Goal: Information Seeking & Learning: Find specific fact

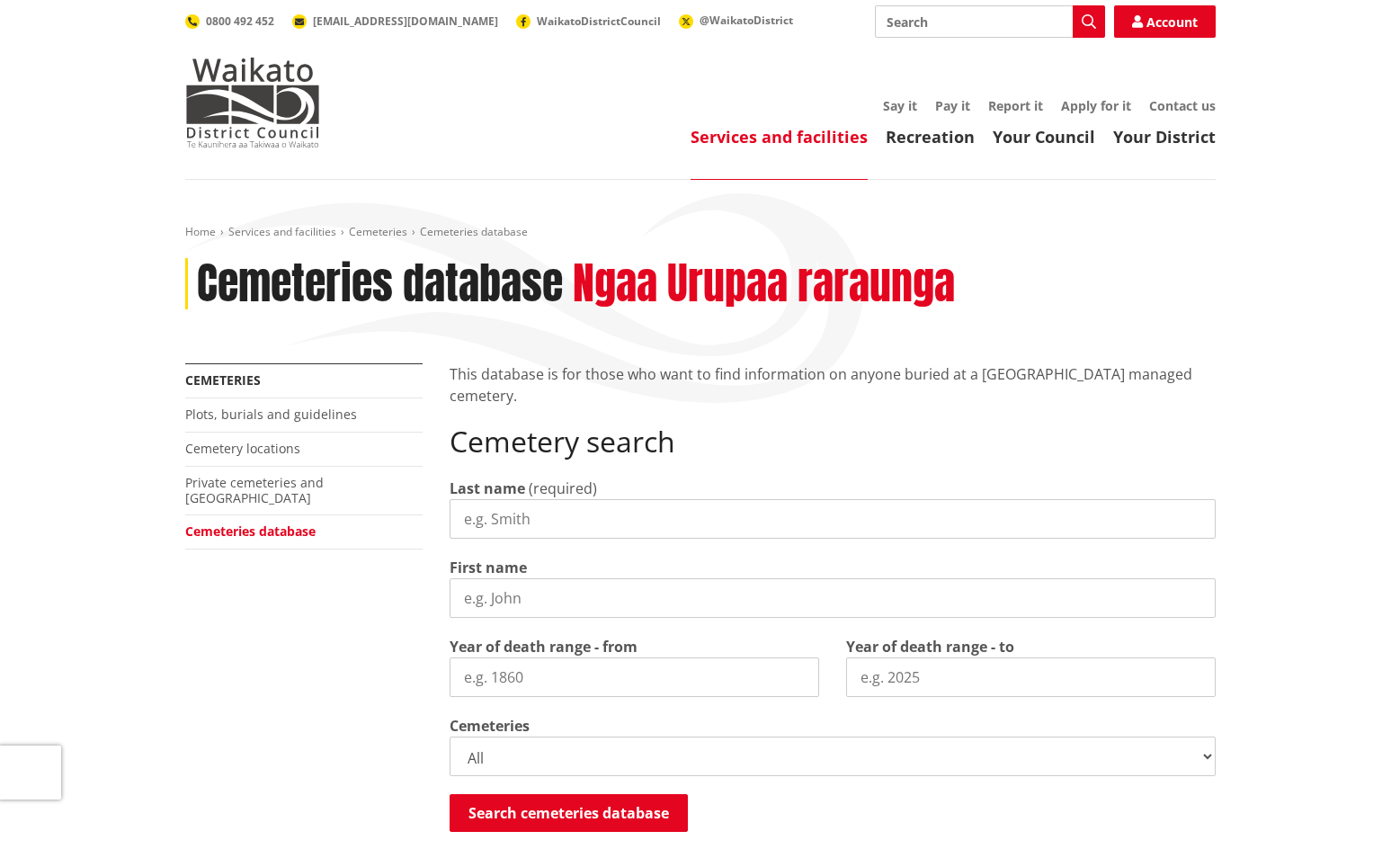
click at [897, 496] on div "Last name (required)" at bounding box center [832, 508] width 766 height 62
click at [892, 549] on div "Last name (required) First name Year of death range - from Year of death range …" at bounding box center [832, 656] width 766 height 357
click at [892, 544] on div "Last name (required) First name Year of death range - from Year of death range …" at bounding box center [832, 656] width 766 height 357
click at [903, 538] on input "Last name" at bounding box center [832, 519] width 766 height 40
type input "Dow"
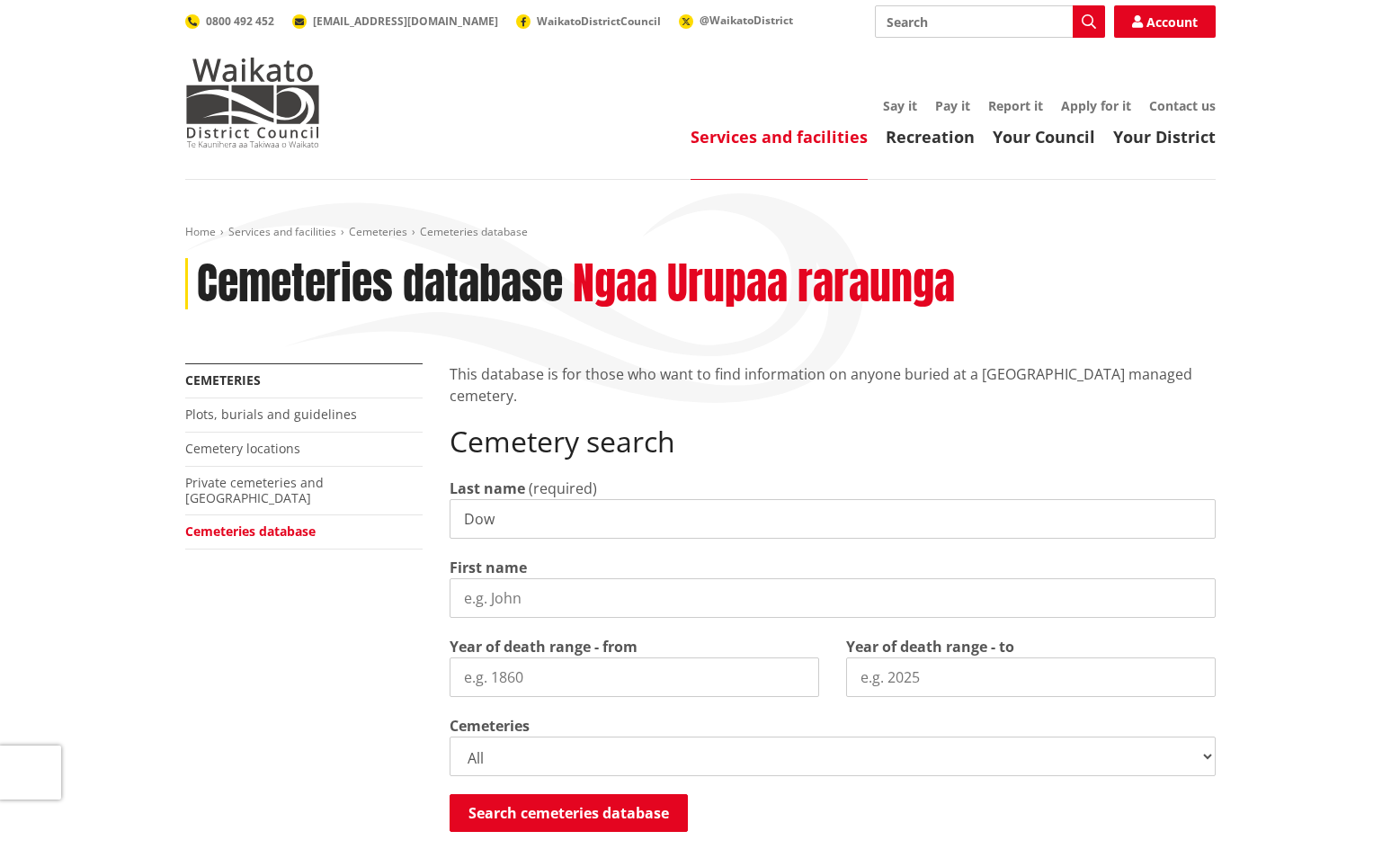
click at [783, 585] on input "First name" at bounding box center [832, 598] width 766 height 40
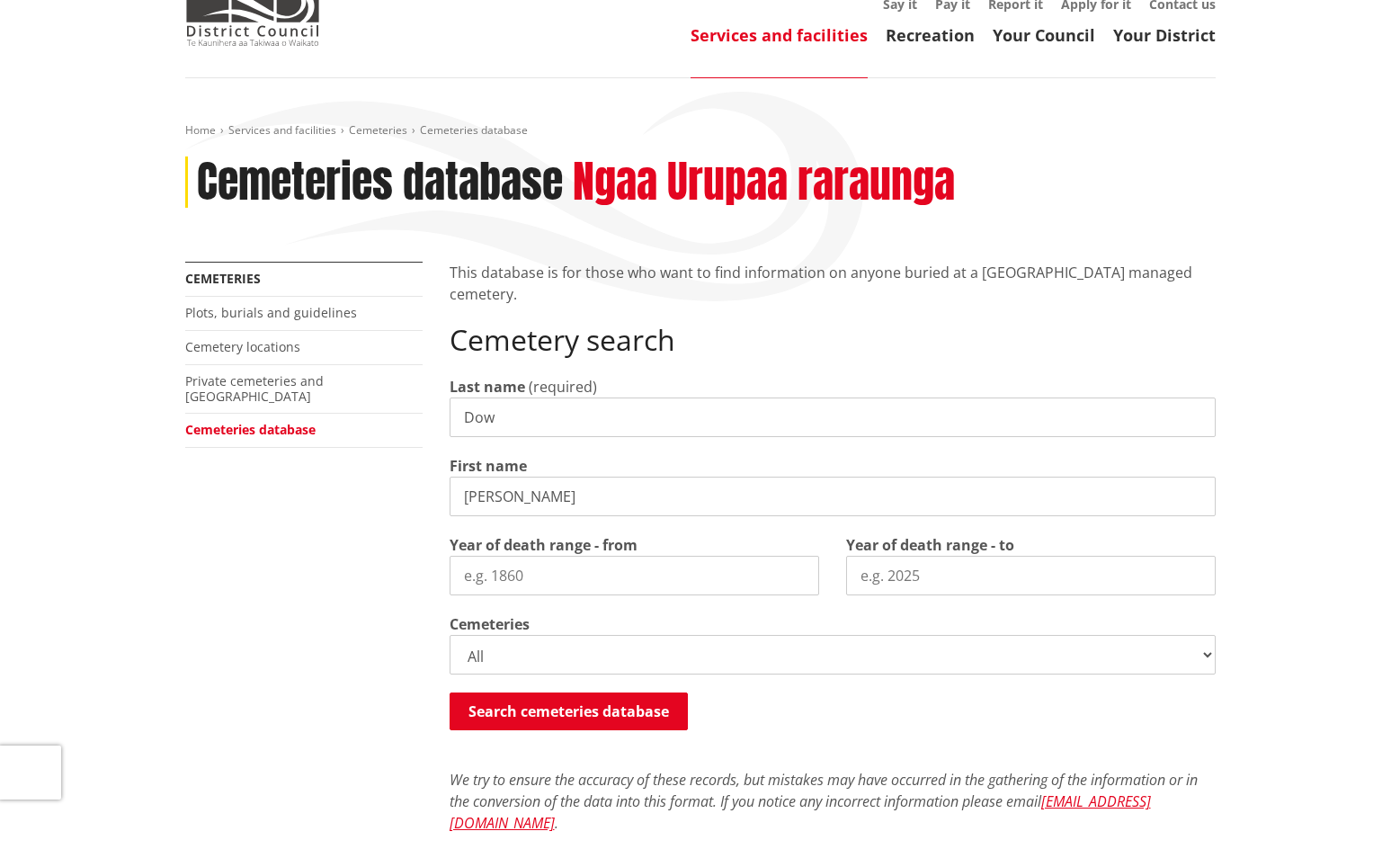
scroll to position [120, 0]
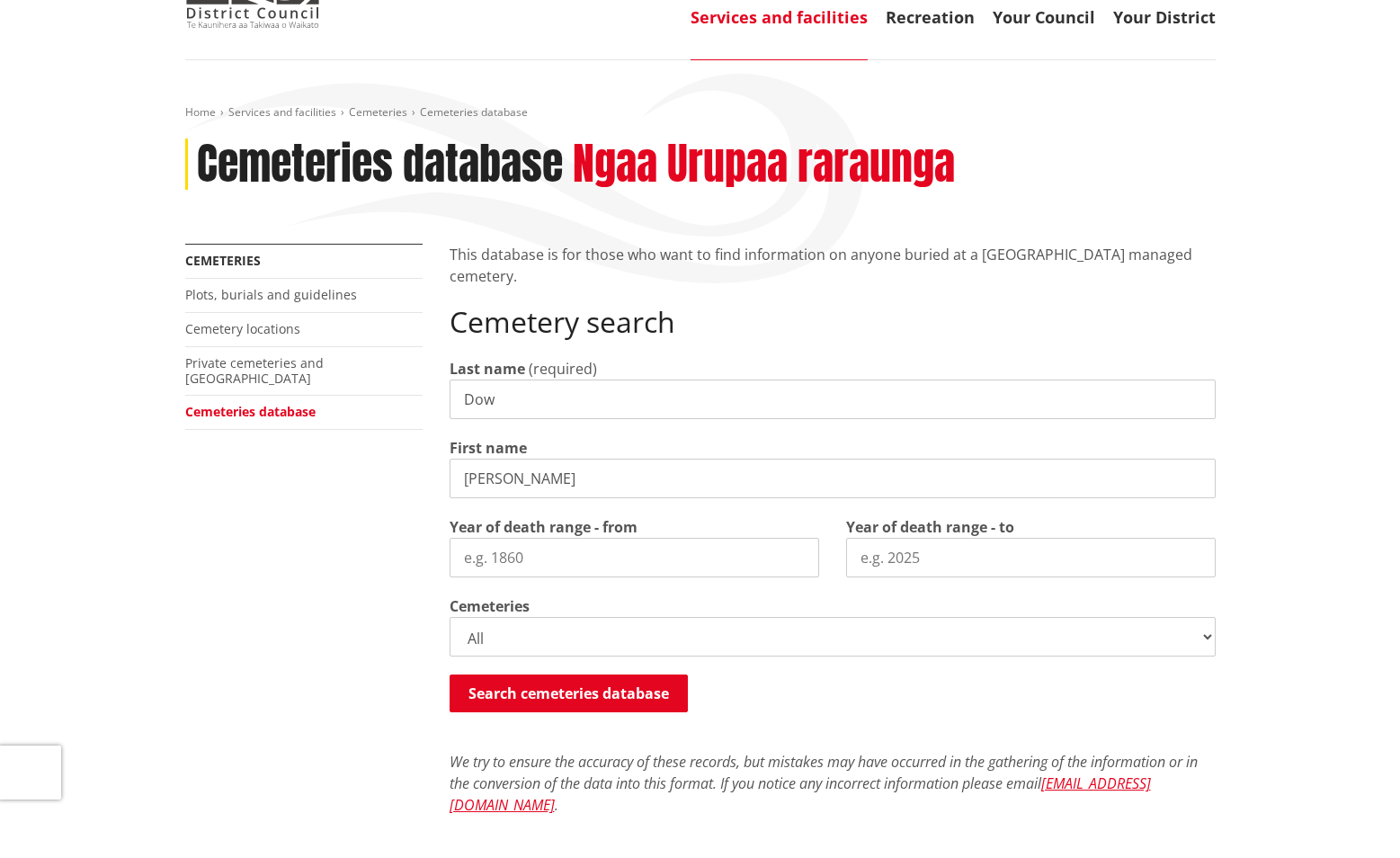
type input "[PERSON_NAME]"
click at [677, 649] on select "All Gordonton Ashes Memorial Berm Gordonton Lawn [GEOGRAPHIC_DATA] Octagonal As…" at bounding box center [832, 637] width 766 height 40
click at [640, 690] on button "Search cemeteries database" at bounding box center [568, 694] width 238 height 38
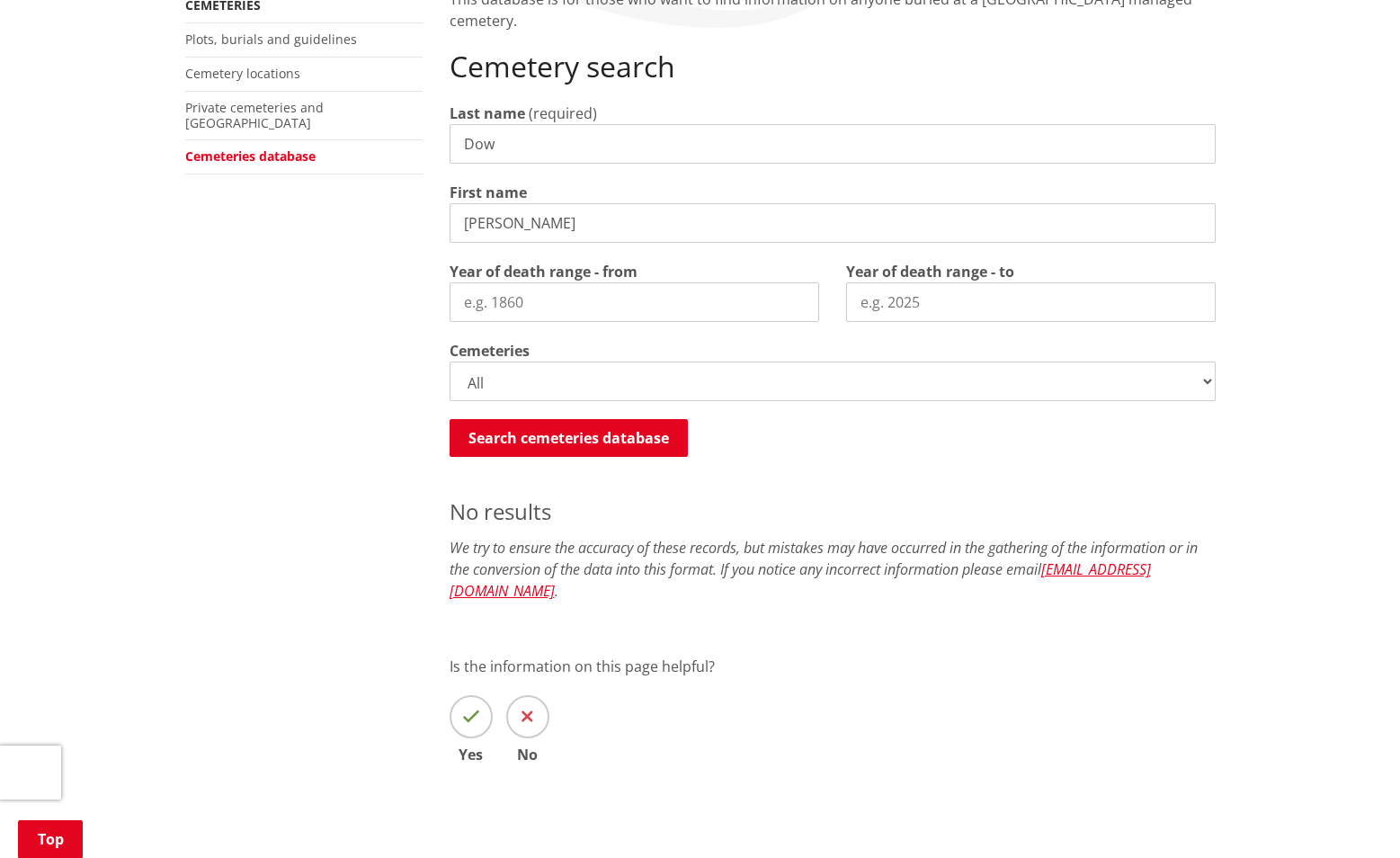
scroll to position [362, 0]
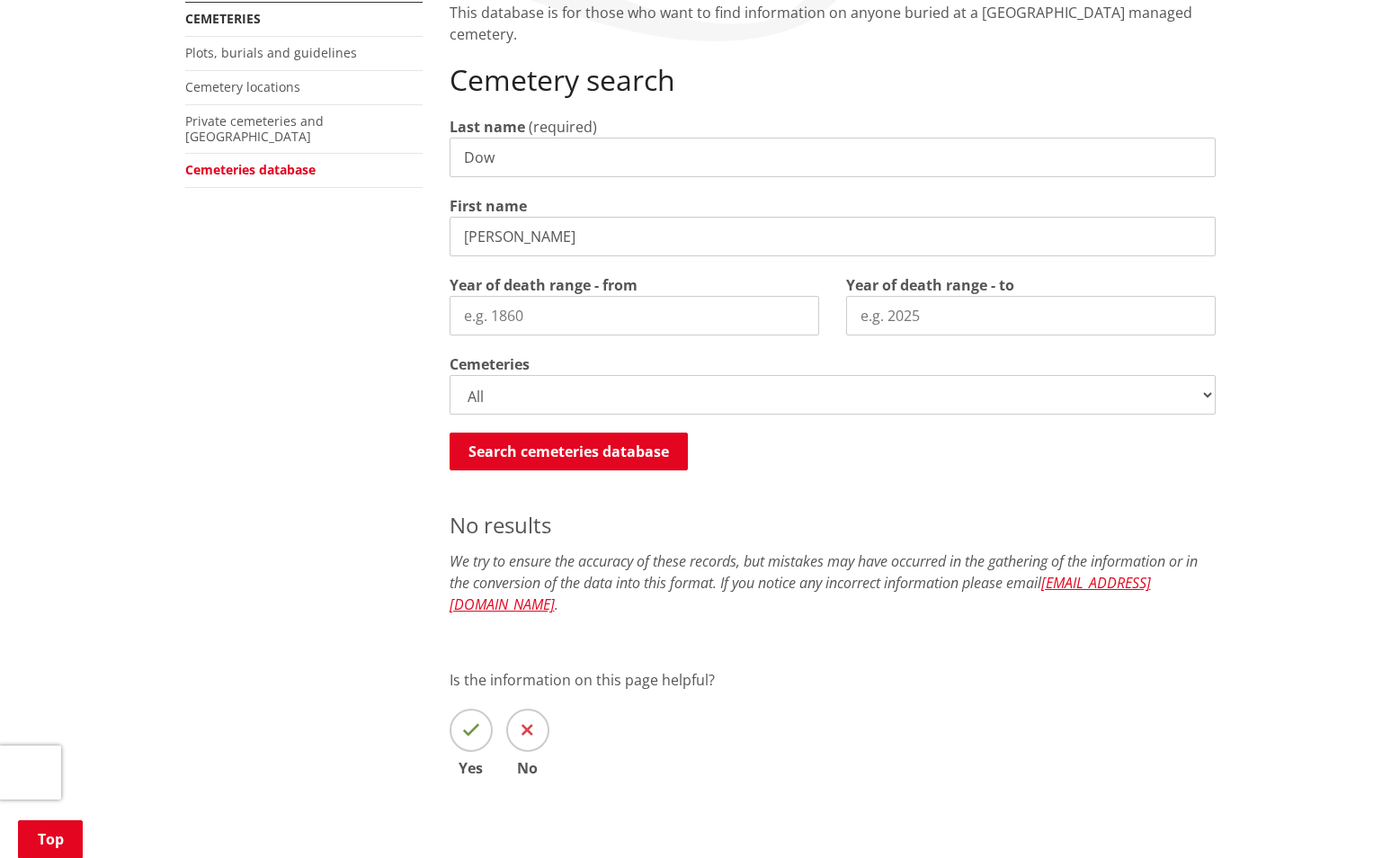
click at [872, 420] on div "Last name (required) Dow First name [PERSON_NAME] Year of death range - from Ye…" at bounding box center [832, 294] width 766 height 357
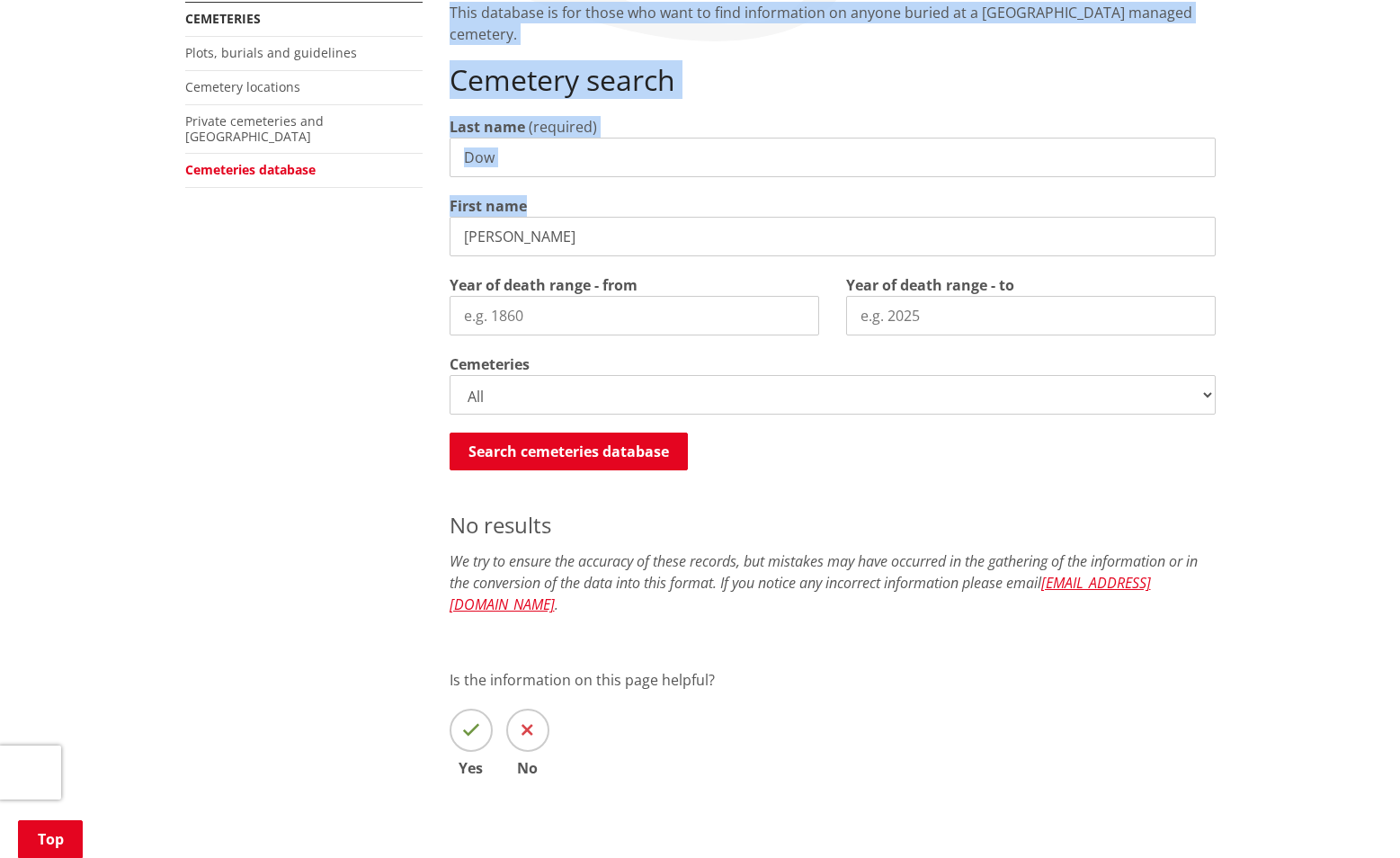
drag, startPoint x: 556, startPoint y: 180, endPoint x: 422, endPoint y: 174, distance: 134.1
click at [422, 174] on div "More from this section Cemeteries Plots, burials and guidelines Cemetery locati…" at bounding box center [701, 415] width 1058 height 826
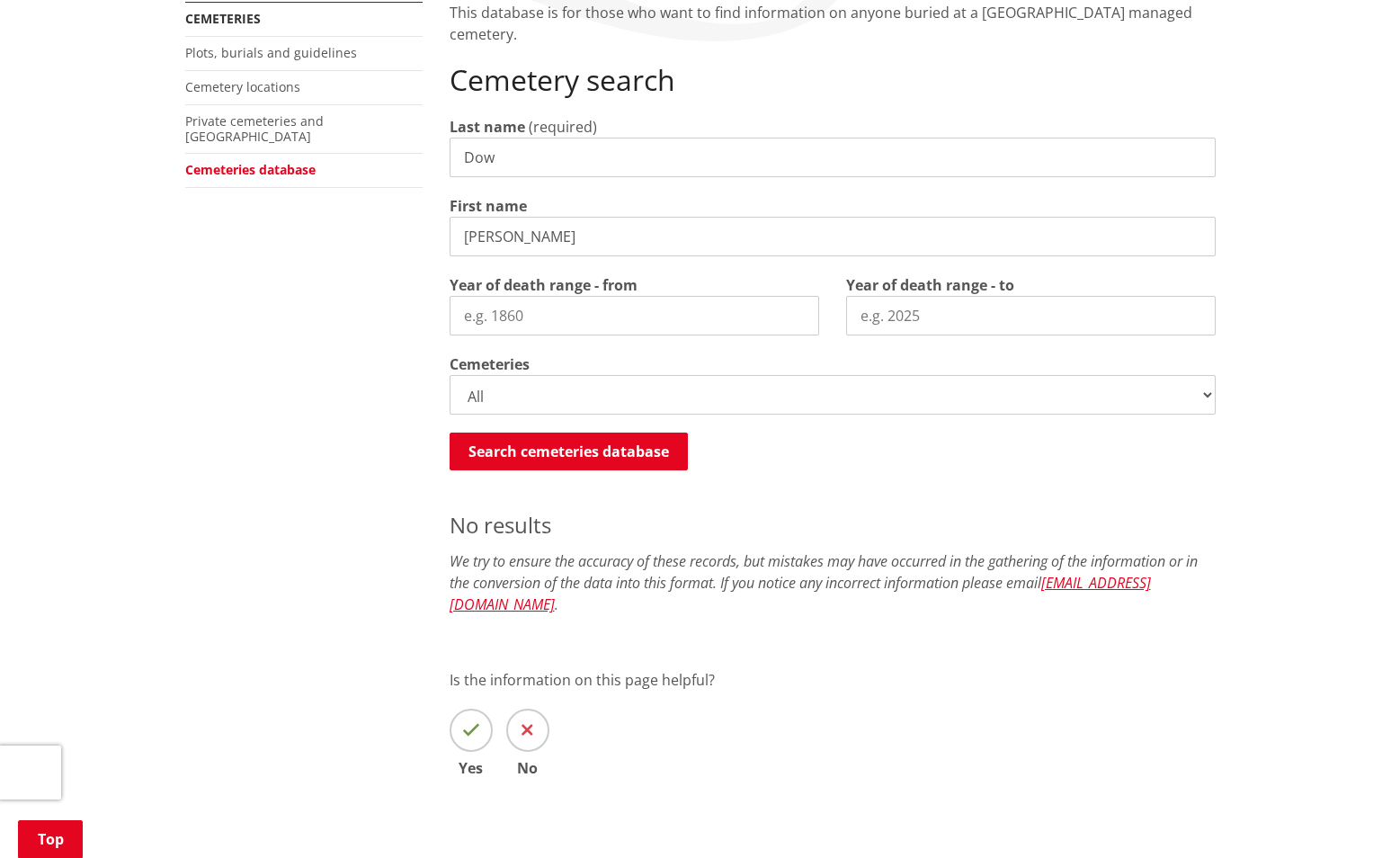
drag, startPoint x: 422, startPoint y: 174, endPoint x: 559, endPoint y: 223, distance: 145.5
click at [559, 223] on input "[PERSON_NAME]" at bounding box center [832, 236] width 766 height 40
drag, startPoint x: 568, startPoint y: 227, endPoint x: 155, endPoint y: 207, distance: 413.5
click at [155, 207] on div "Home Services and facilities Cemeteries Cemeteries database Cemeteries database…" at bounding box center [700, 359] width 1400 height 1083
click at [552, 441] on button "Search cemeteries database" at bounding box center [568, 452] width 238 height 38
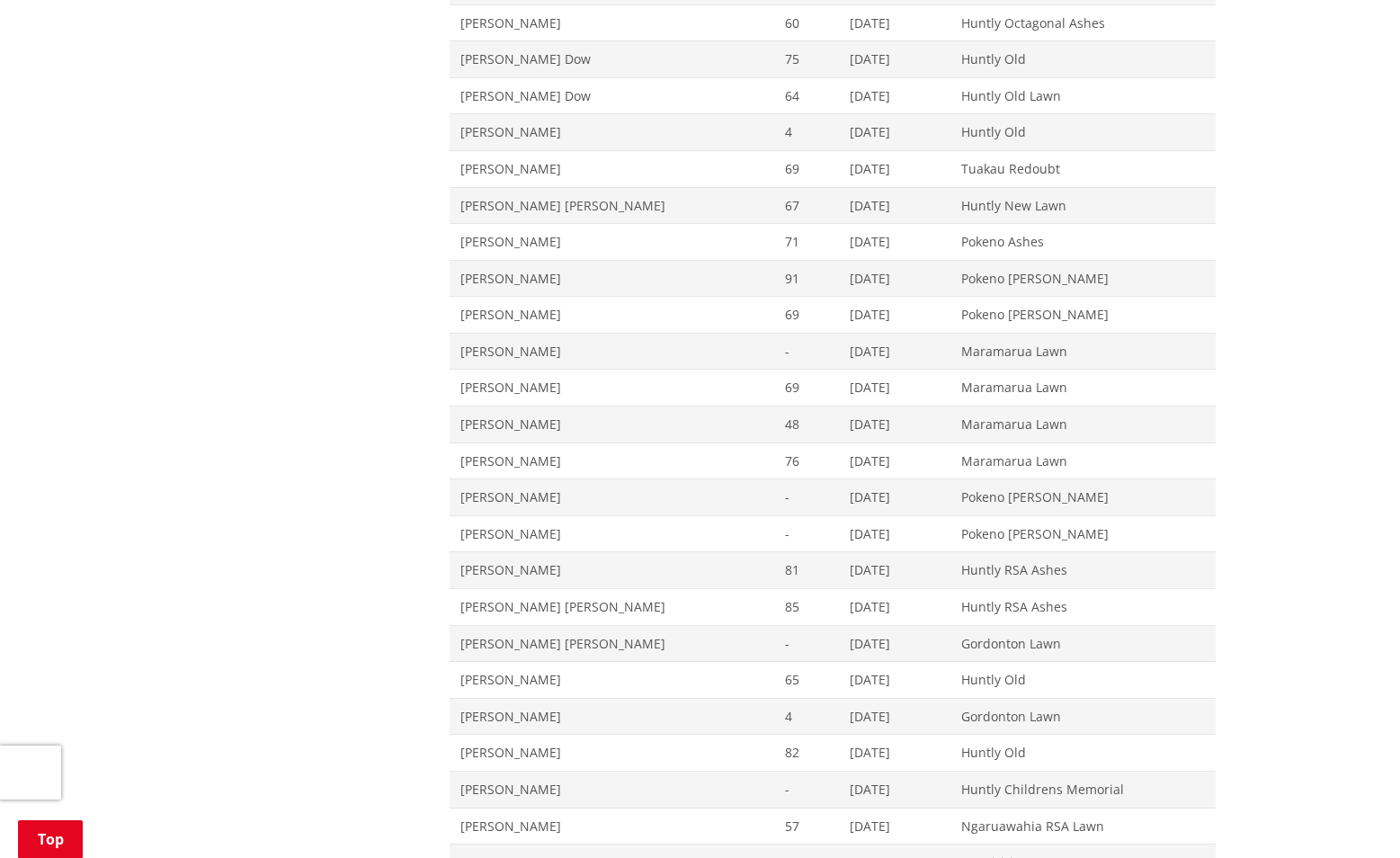
scroll to position [270, 0]
